Goal: Check status: Check status

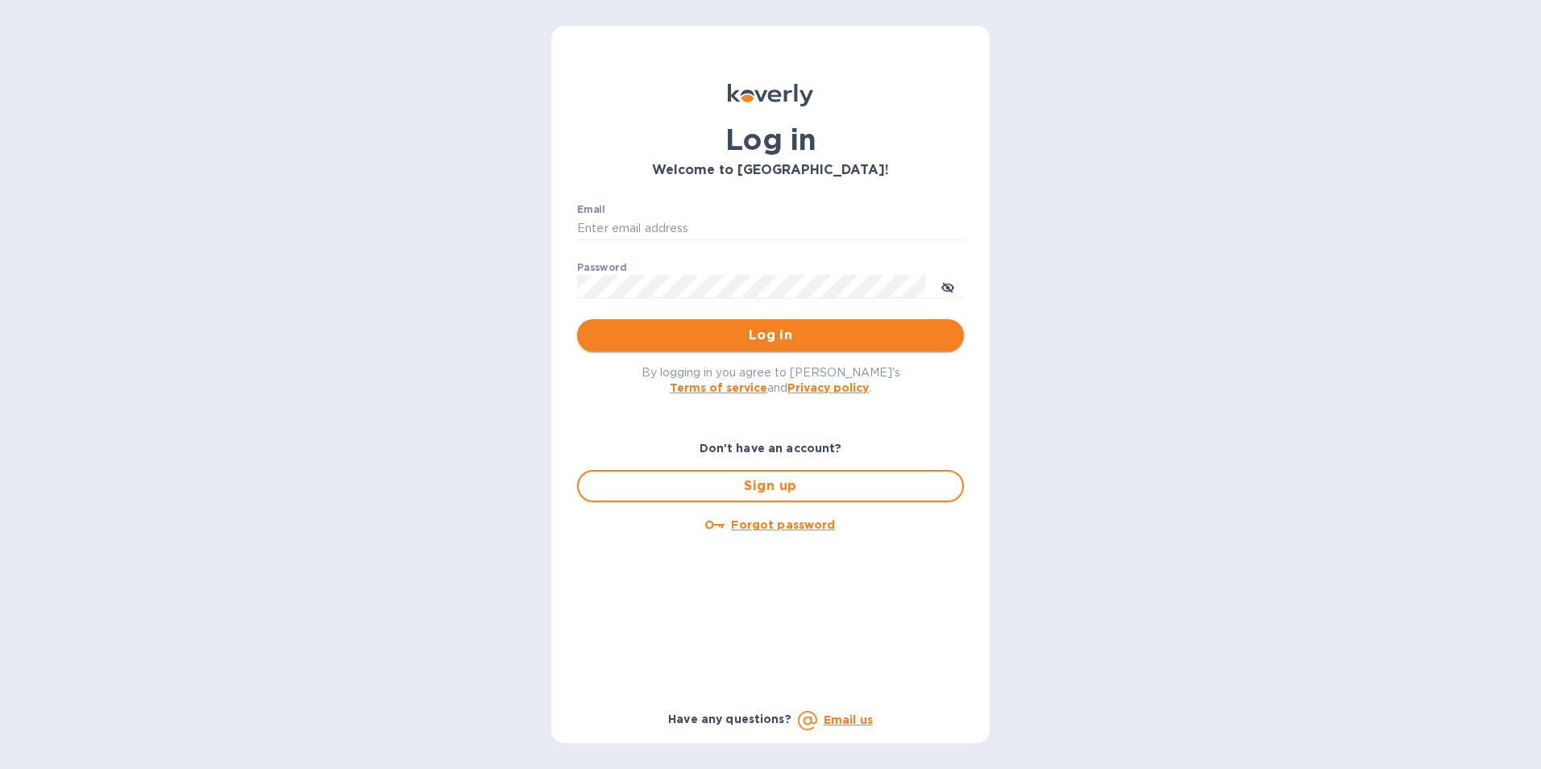
type input "[EMAIL_ADDRESS][PERSON_NAME][DOMAIN_NAME]"
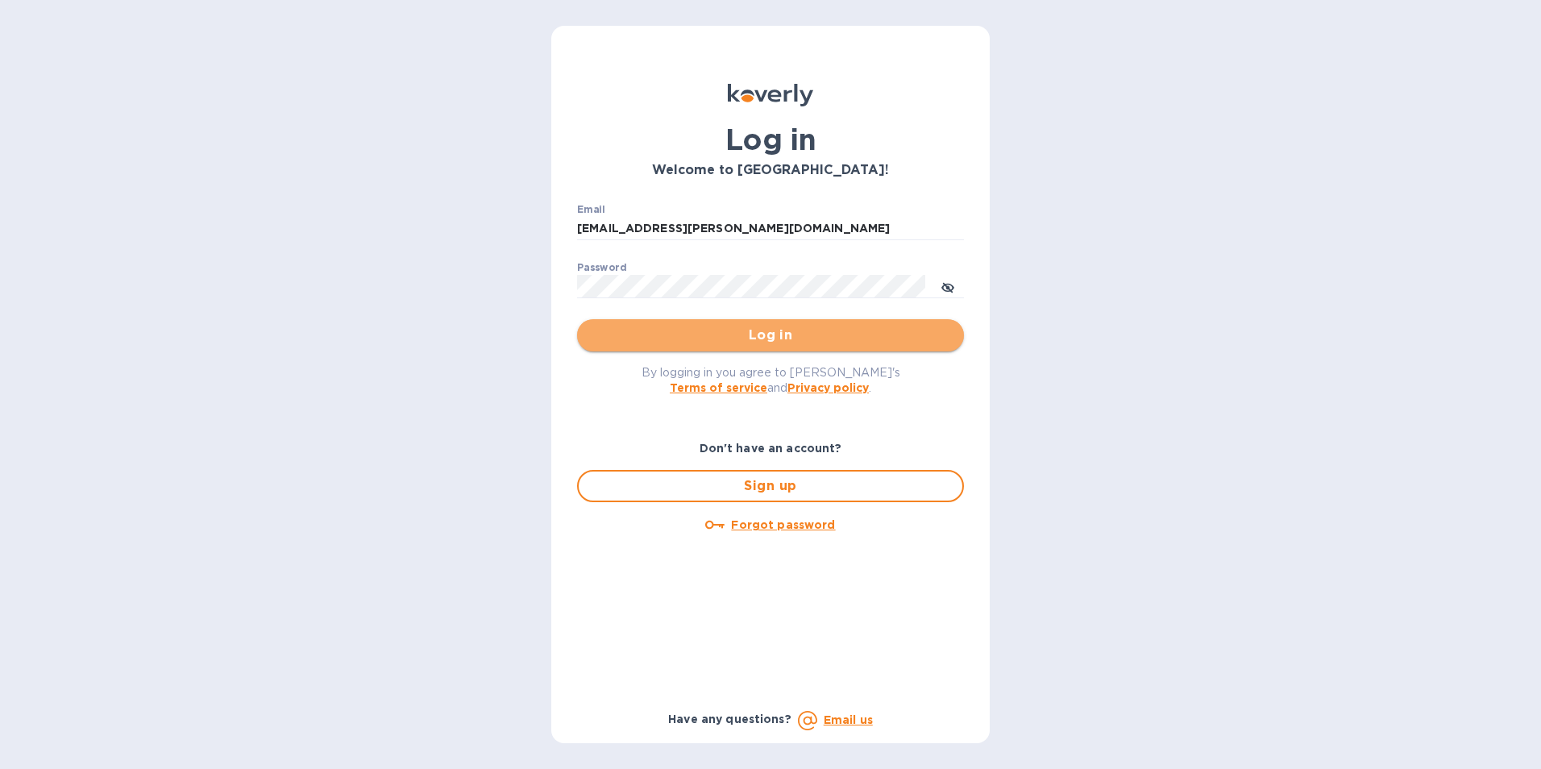
click at [753, 337] on span "Log in" at bounding box center [770, 335] width 361 height 19
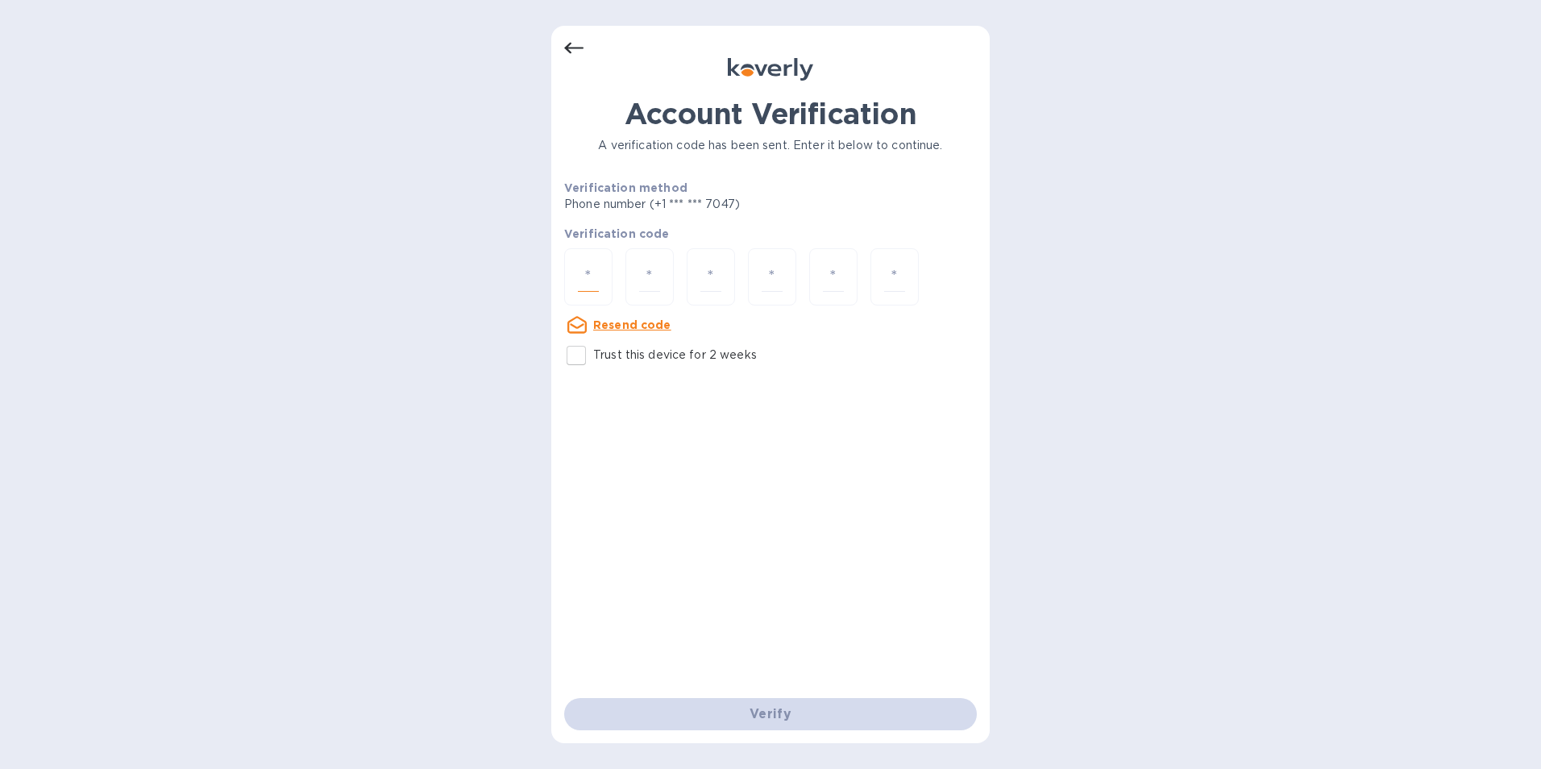
click at [586, 281] on input "number" at bounding box center [588, 277] width 21 height 30
type input "1"
type input "0"
type input "9"
type input "7"
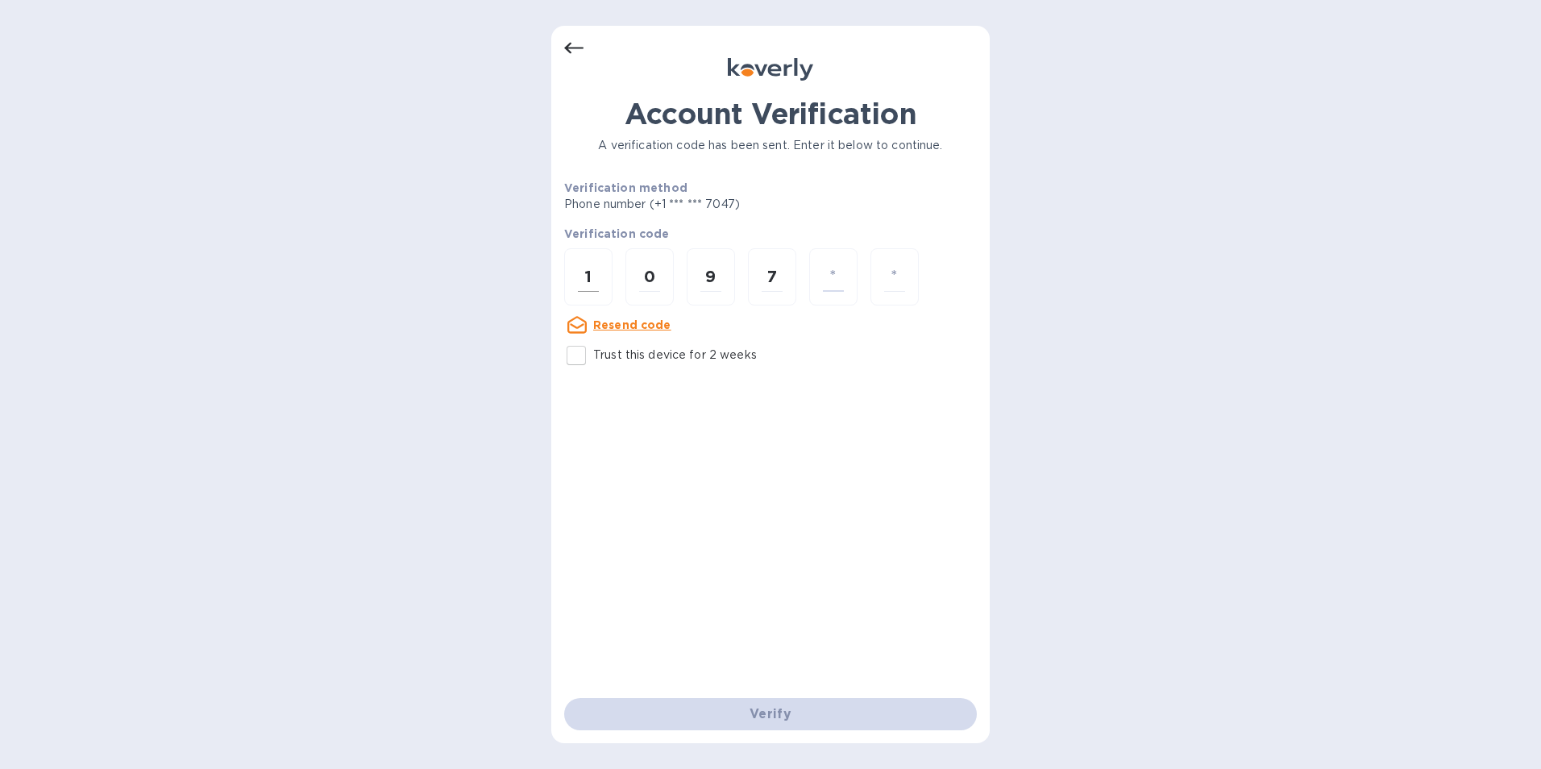
type input "5"
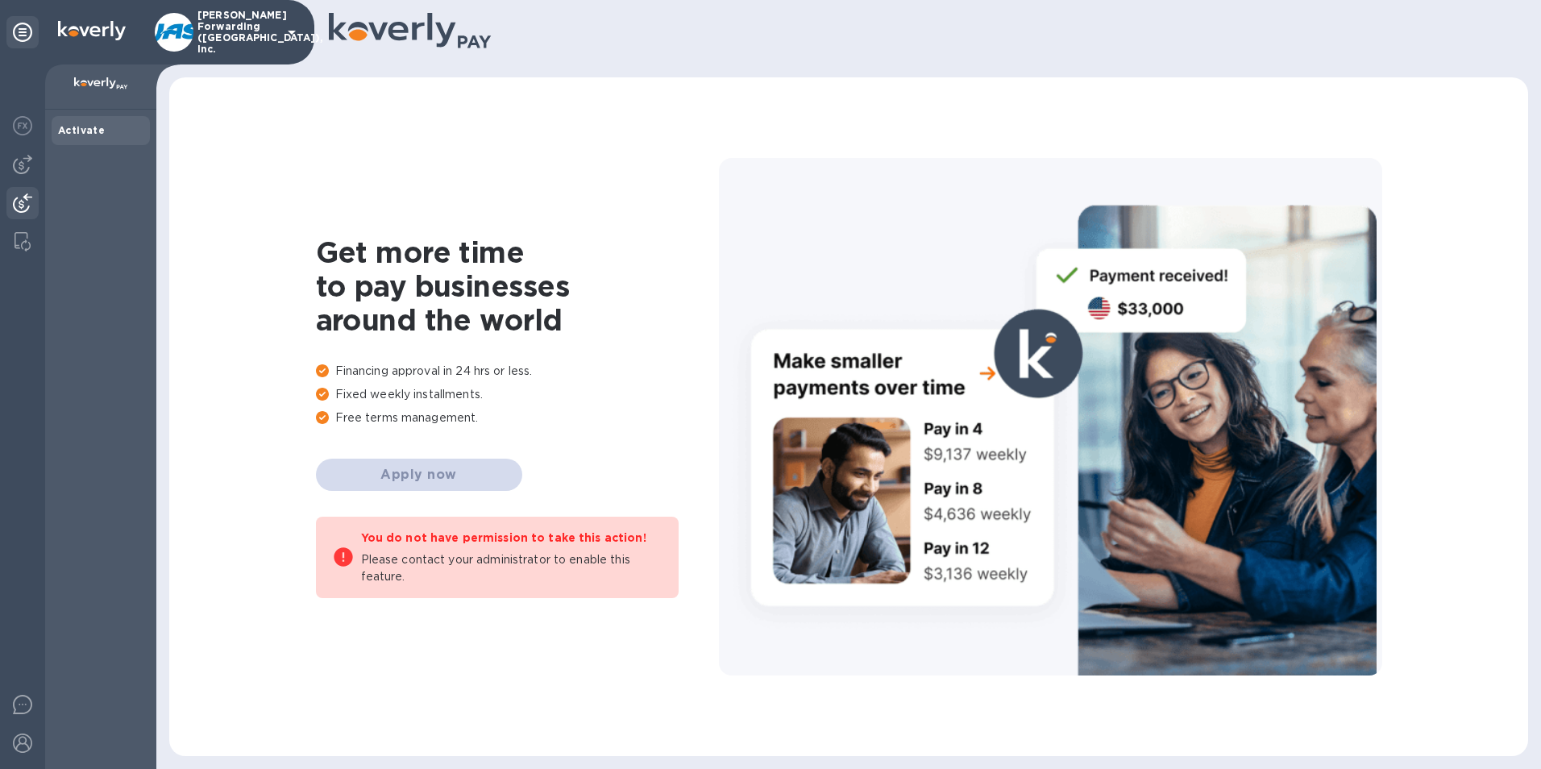
click at [26, 197] on img at bounding box center [22, 202] width 19 height 19
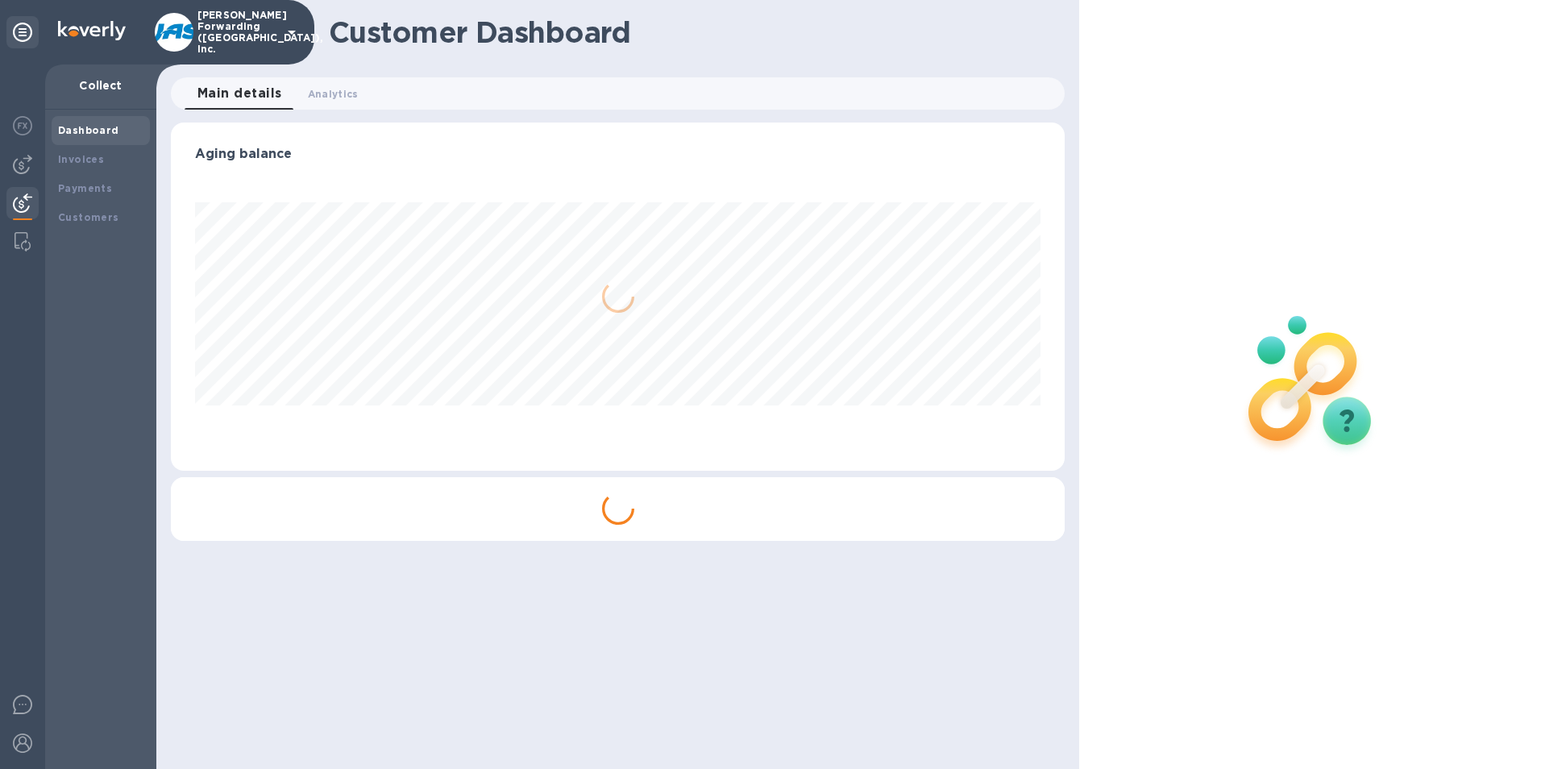
scroll to position [348, 895]
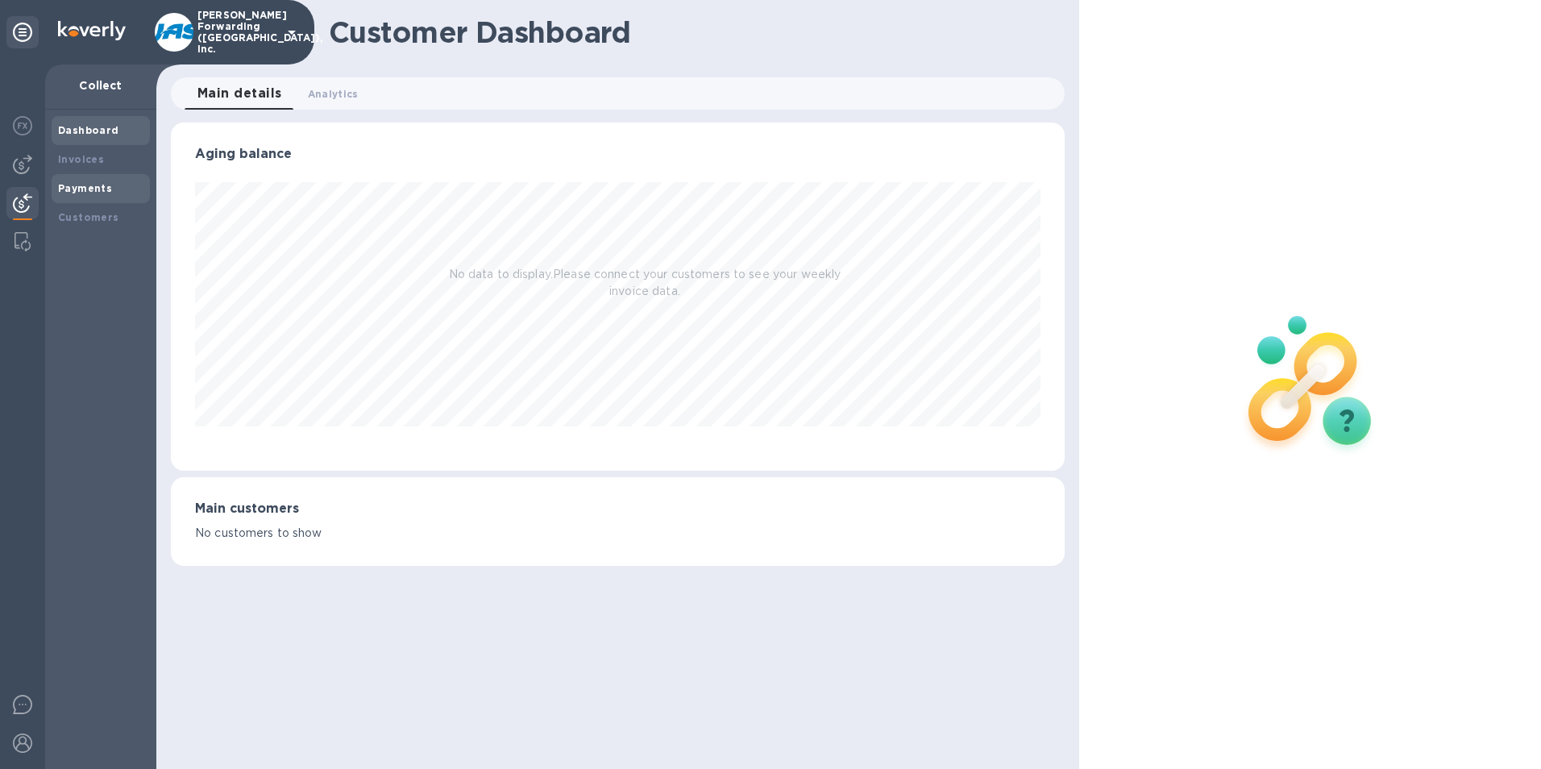
click at [85, 182] on b "Payments" at bounding box center [85, 188] width 54 height 12
